Goal: Find contact information: Find contact information

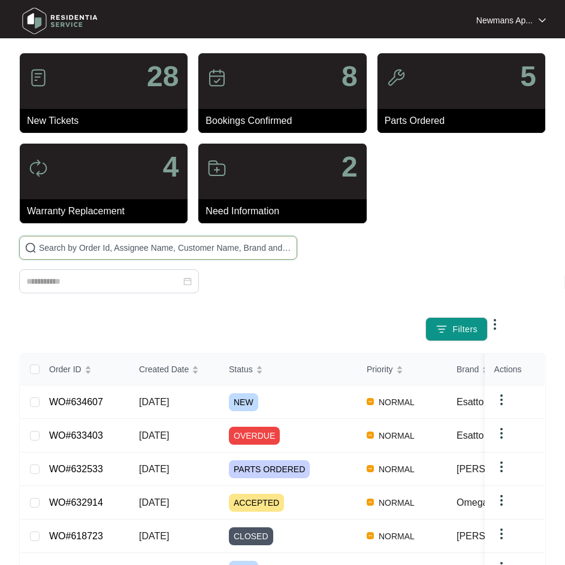
drag, startPoint x: 146, startPoint y: 259, endPoint x: 144, endPoint y: 246, distance: 12.7
paste input "633920"
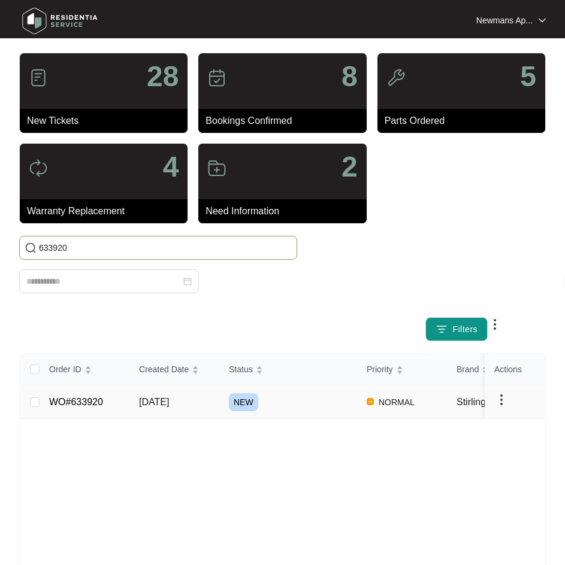
type input "633920"
click at [204, 398] on td "[DATE]" at bounding box center [174, 403] width 90 height 34
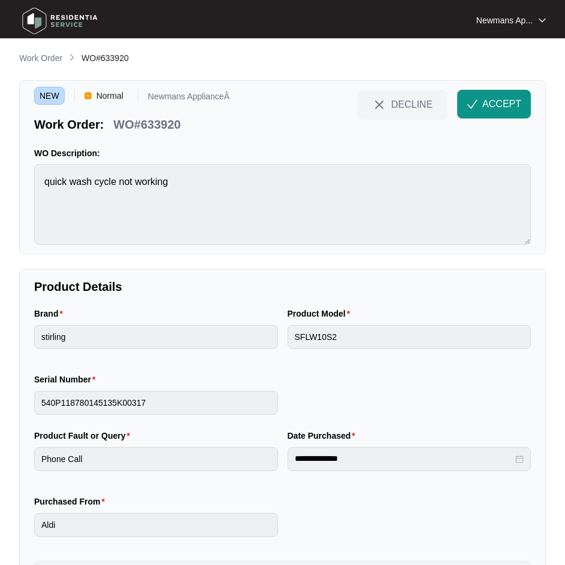
scroll to position [1, 0]
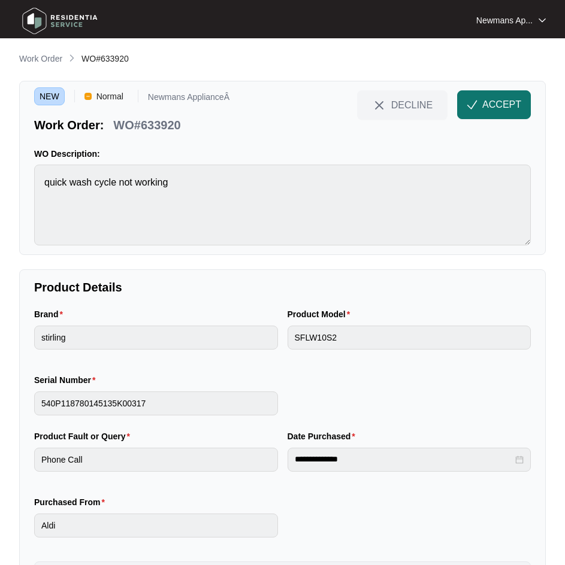
click at [527, 110] on button "ACCEPT" at bounding box center [494, 104] width 74 height 29
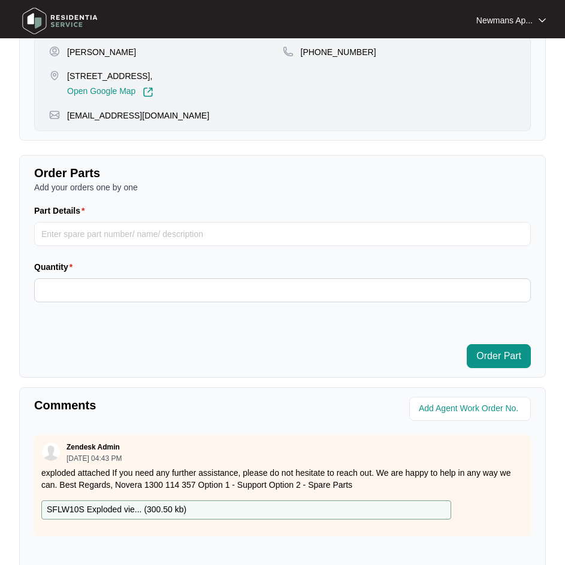
scroll to position [420, 0]
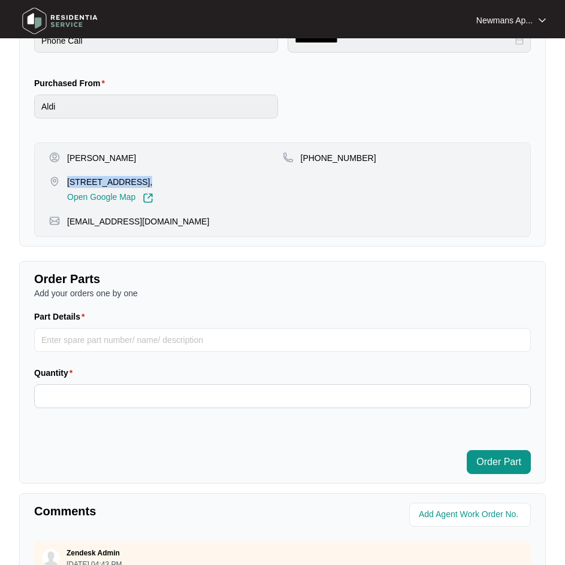
drag, startPoint x: 132, startPoint y: 180, endPoint x: 66, endPoint y: 174, distance: 66.1
click at [66, 174] on div "[PERSON_NAME] [STREET_ADDRESS], Open Google Map" at bounding box center [166, 178] width 234 height 52
copy p "[STREET_ADDRESS]"
drag, startPoint x: 188, startPoint y: 183, endPoint x: 140, endPoint y: 184, distance: 48.0
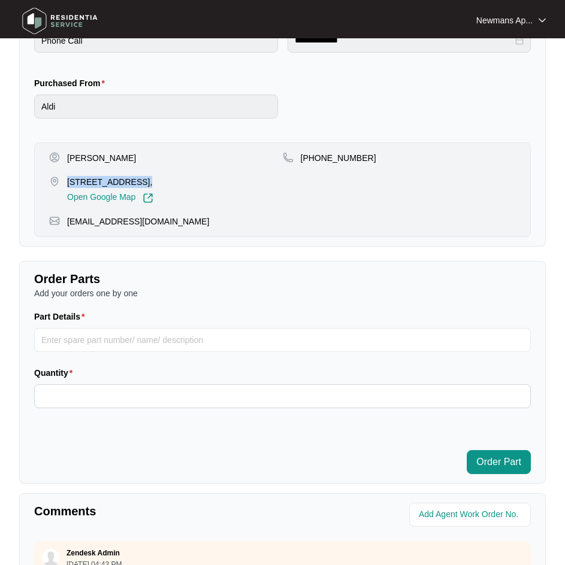
click at [140, 184] on p "[STREET_ADDRESS]," at bounding box center [110, 182] width 86 height 12
copy p "Runaway Bay"
click at [123, 158] on p "[PERSON_NAME]" at bounding box center [101, 158] width 69 height 12
copy p "[PERSON_NAME]"
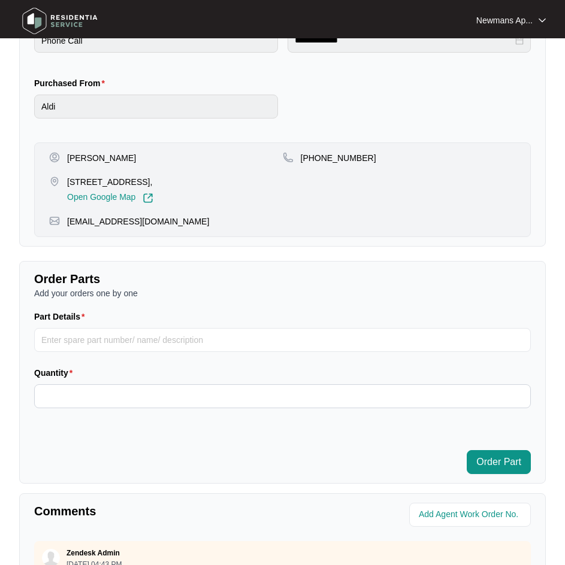
click at [88, 156] on p "[PERSON_NAME]" at bounding box center [101, 158] width 69 height 12
copy p "[PERSON_NAME]"
drag, startPoint x: 364, startPoint y: 159, endPoint x: 316, endPoint y: 161, distance: 48.6
click at [316, 161] on div "[PHONE_NUMBER]" at bounding box center [400, 158] width 234 height 12
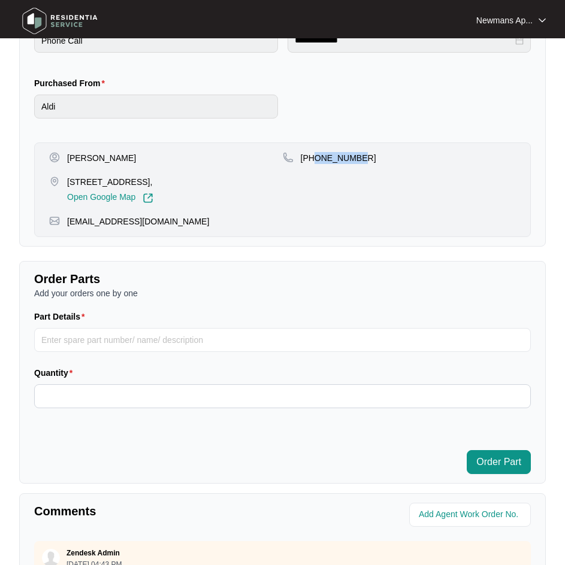
copy p "488445111"
click at [165, 224] on p "[EMAIL_ADDRESS][DOMAIN_NAME]" at bounding box center [138, 222] width 142 height 12
click at [165, 223] on p "[EMAIL_ADDRESS][DOMAIN_NAME]" at bounding box center [138, 222] width 142 height 12
copy p "[EMAIL_ADDRESS][DOMAIN_NAME]"
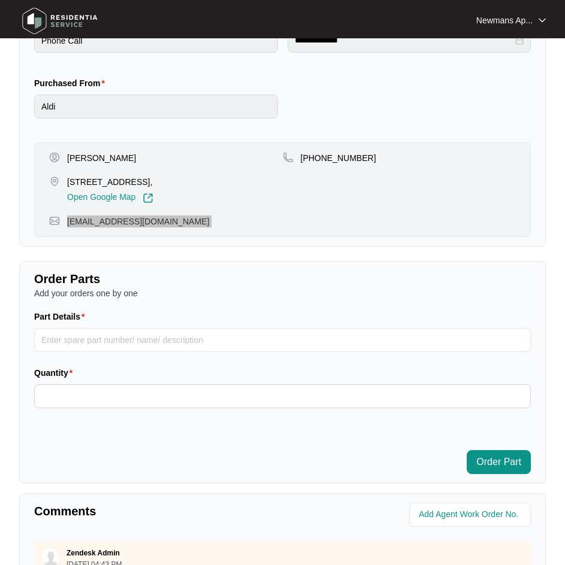
scroll to position [240, 0]
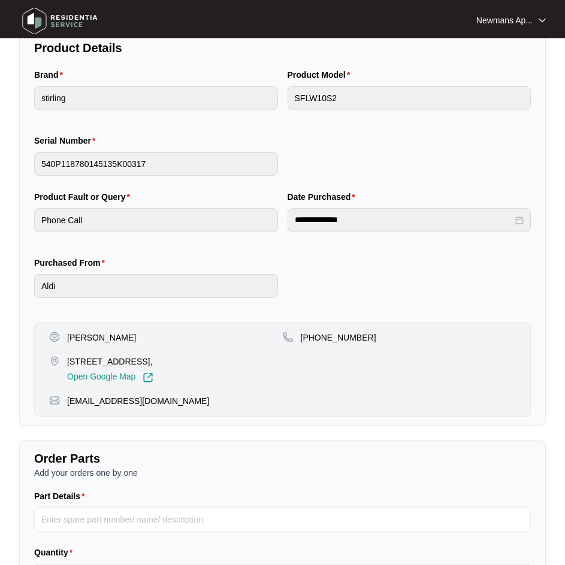
click at [508, 170] on div "Brand stirling Product Model SFLW10S2 Serial Number 540P118780145135K00317" at bounding box center [282, 129] width 506 height 122
click at [289, 229] on div "**********" at bounding box center [410, 220] width 244 height 24
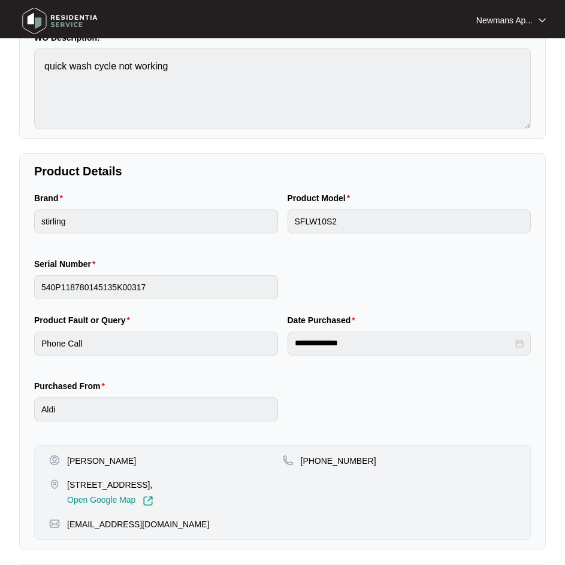
scroll to position [0, 0]
